Goal: Information Seeking & Learning: Understand process/instructions

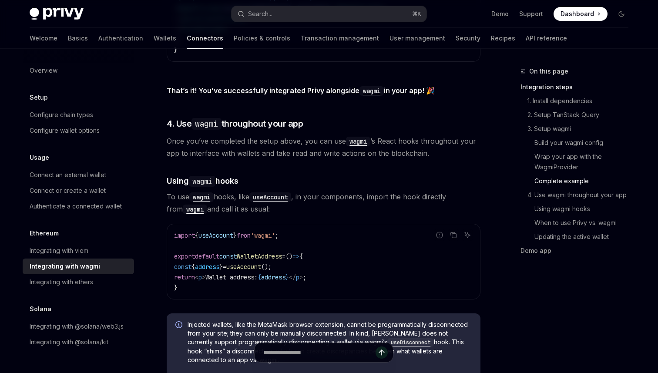
scroll to position [1889, 0]
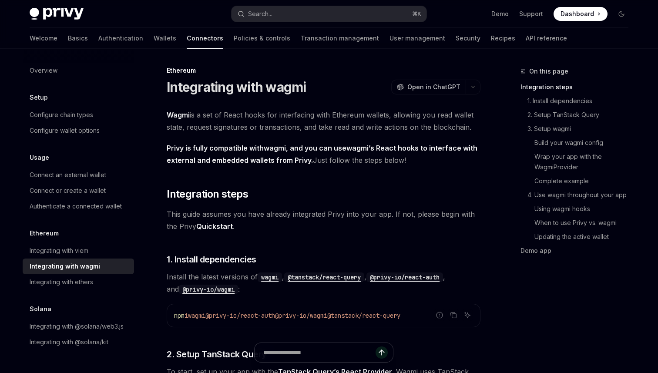
scroll to position [0, 0]
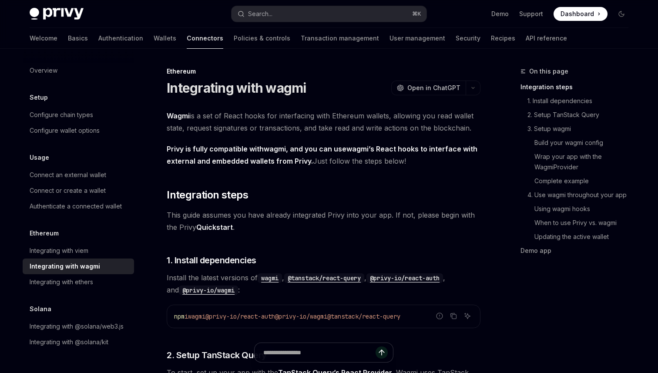
click at [174, 143] on span "Privy is fully compatible with wagmi , and you can use wagmi ’s React hooks to …" at bounding box center [324, 155] width 314 height 24
click at [201, 127] on span "Wagmi is a set of React hooks for interfacing with Ethereum wallets, allowing y…" at bounding box center [324, 122] width 314 height 24
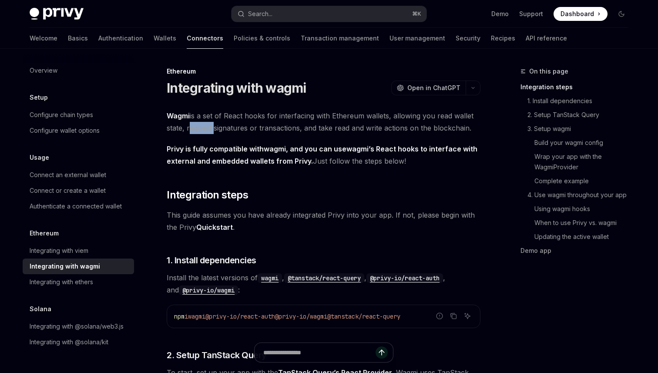
click at [201, 127] on span "Wagmi is a set of React hooks for interfacing with Ethereum wallets, allowing y…" at bounding box center [324, 122] width 314 height 24
click at [201, 166] on span "Privy is fully compatible with wagmi , and you can use wagmi ’s React hooks to …" at bounding box center [324, 155] width 314 height 24
